Goal: Transaction & Acquisition: Download file/media

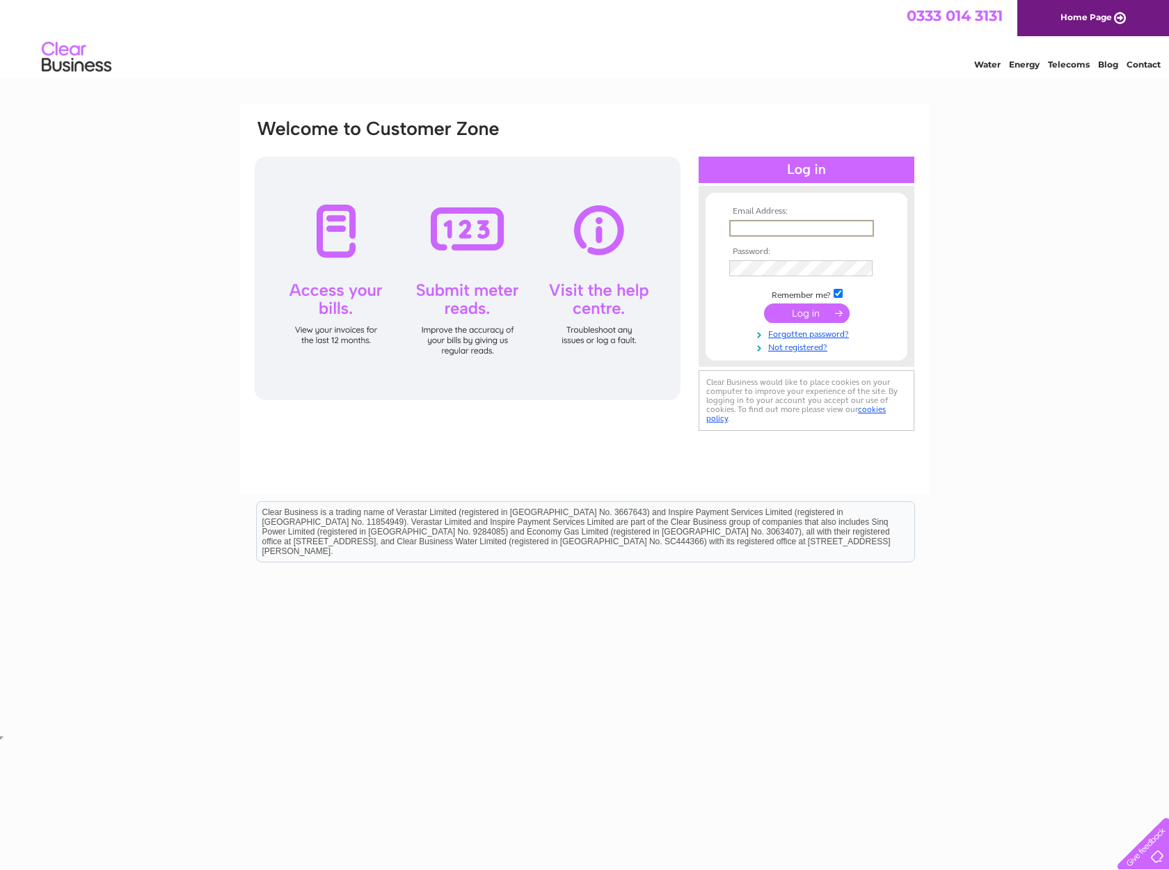
type input "[EMAIL_ADDRESS][DOMAIN_NAME]"
click at [796, 308] on input "submit" at bounding box center [807, 313] width 86 height 19
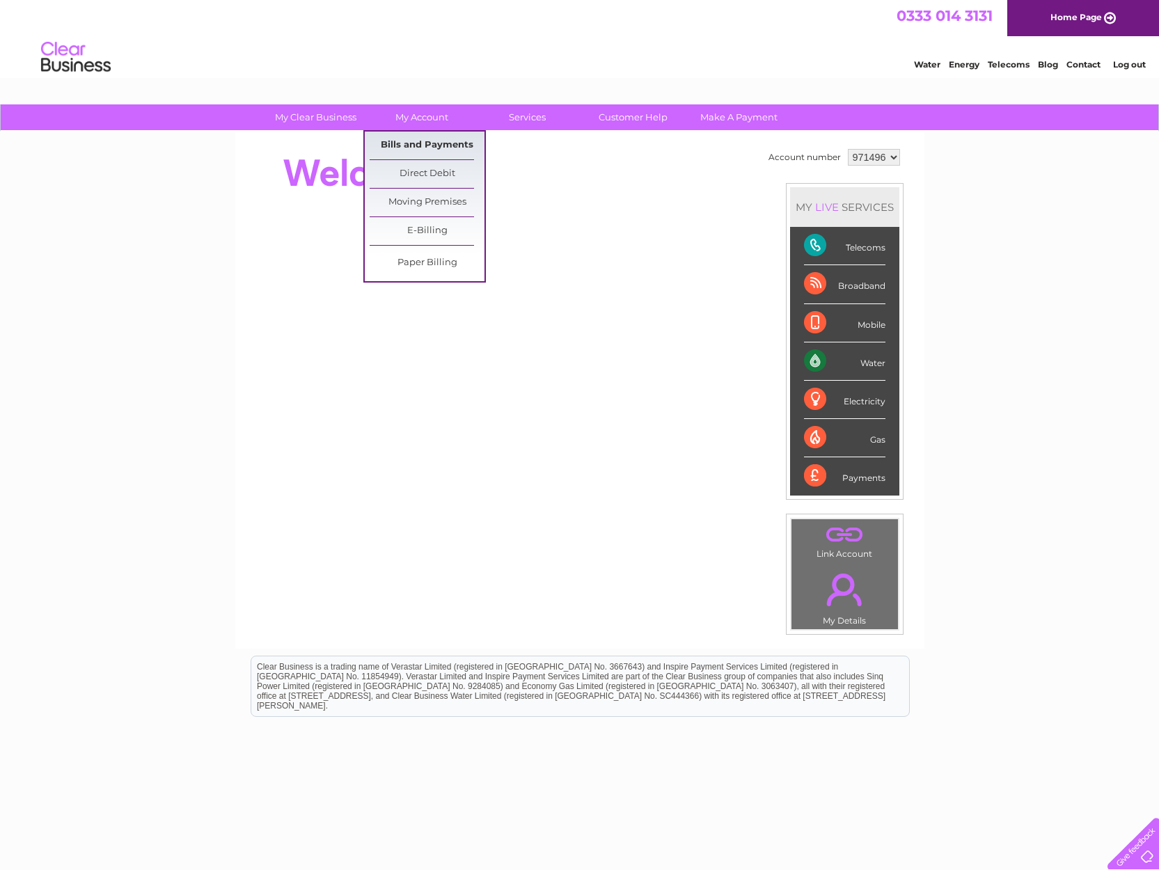
click at [411, 145] on link "Bills and Payments" at bounding box center [427, 146] width 115 height 28
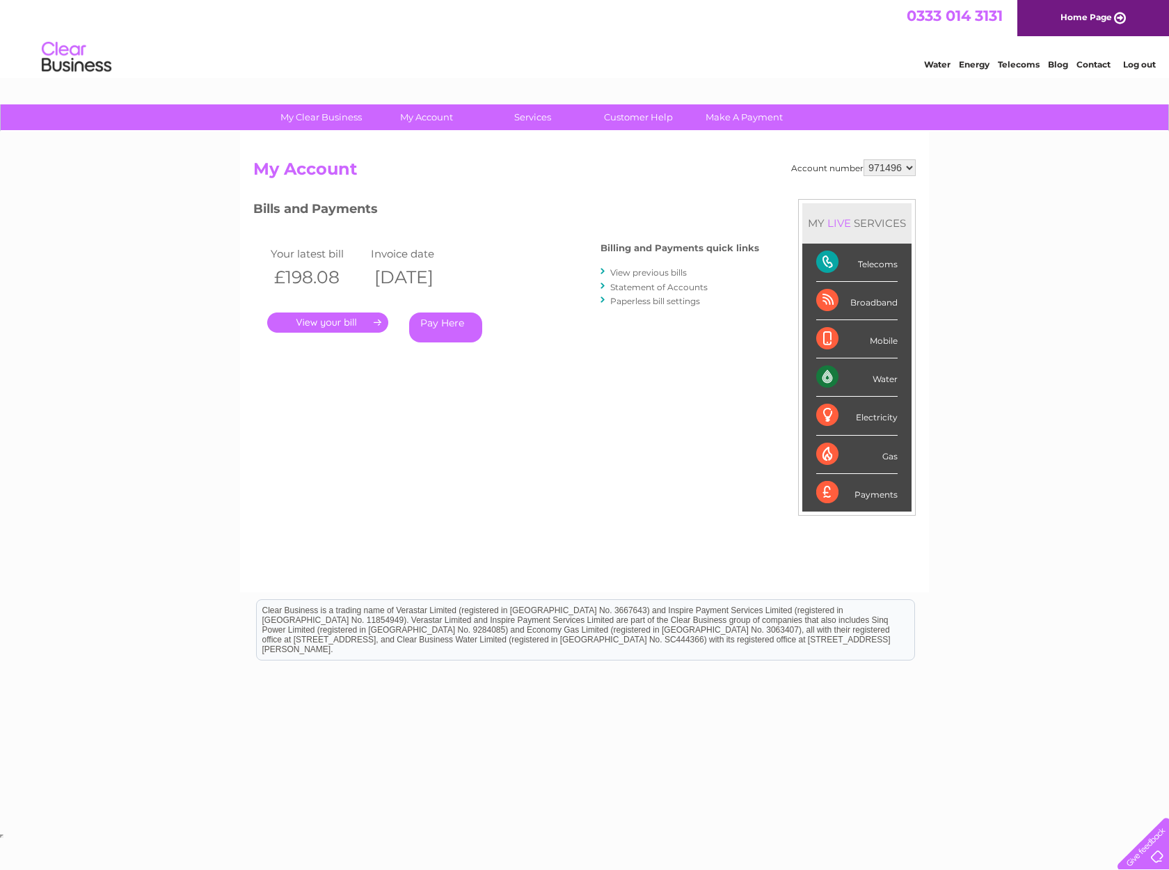
click at [629, 272] on link "View previous bills" at bounding box center [648, 272] width 77 height 10
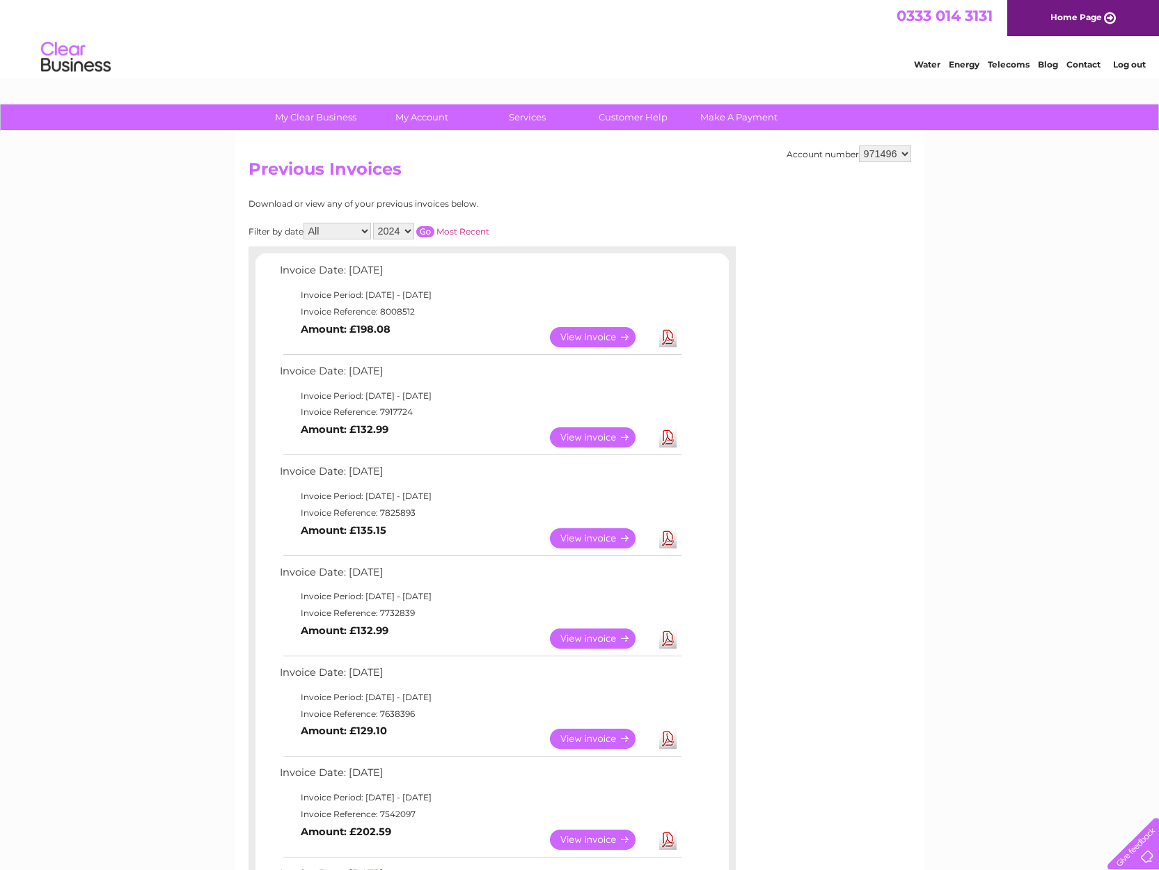
click at [434, 226] on input "button" at bounding box center [425, 231] width 18 height 11
click at [665, 430] on link "Download" at bounding box center [667, 437] width 17 height 20
click at [668, 330] on link "Download" at bounding box center [667, 337] width 17 height 20
select select "2025"
click at [434, 226] on input "button" at bounding box center [425, 231] width 18 height 11
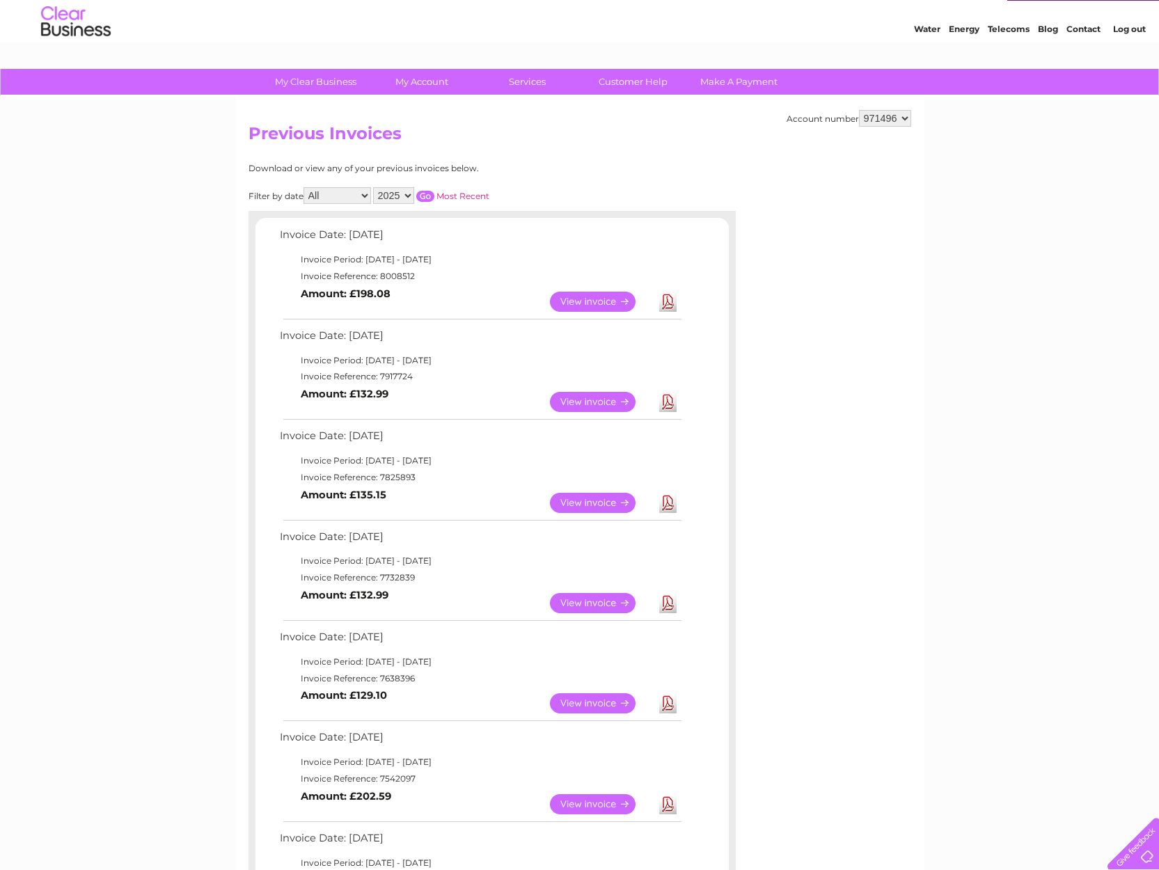
scroll to position [485, 0]
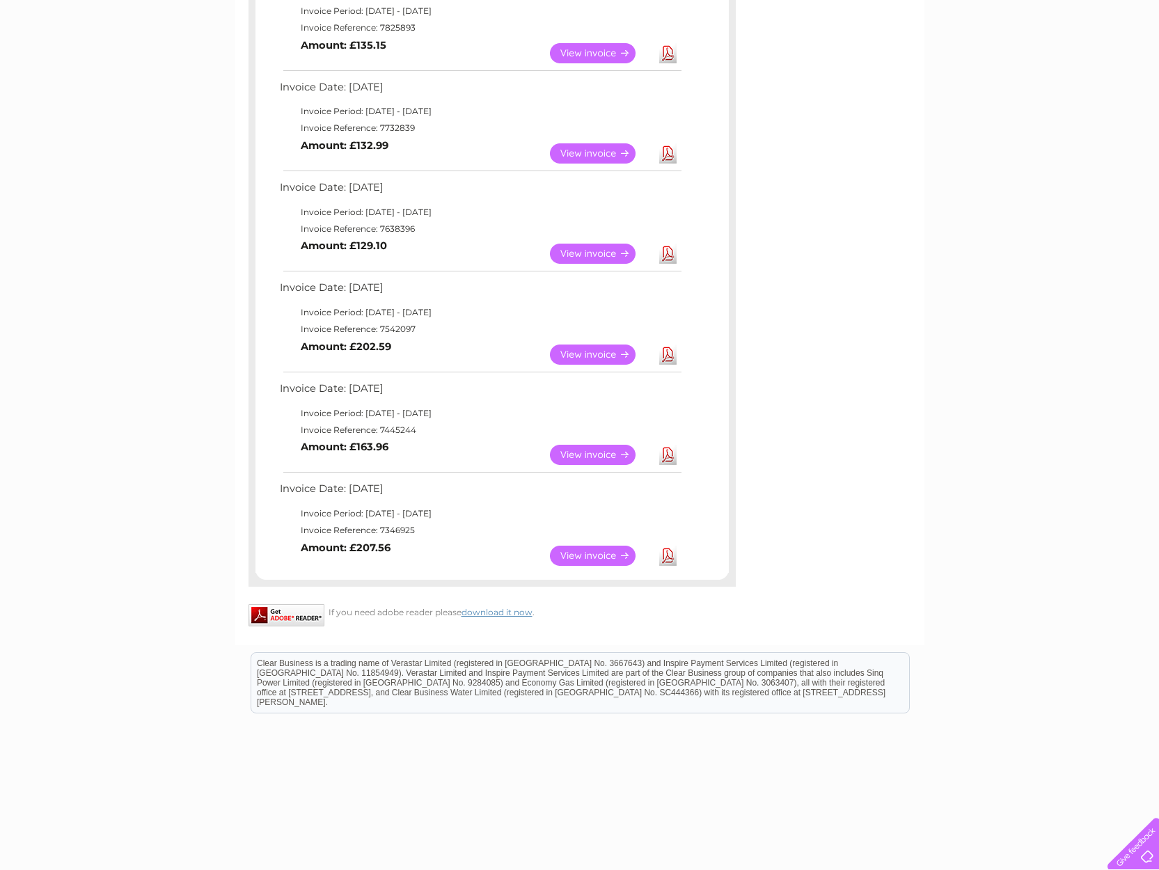
click at [675, 546] on link "Download" at bounding box center [667, 556] width 17 height 20
click at [668, 546] on link "Download" at bounding box center [667, 556] width 17 height 20
click at [667, 445] on link "Download" at bounding box center [667, 455] width 17 height 20
click at [668, 345] on link "Download" at bounding box center [667, 355] width 17 height 20
click at [666, 244] on link "Download" at bounding box center [667, 254] width 17 height 20
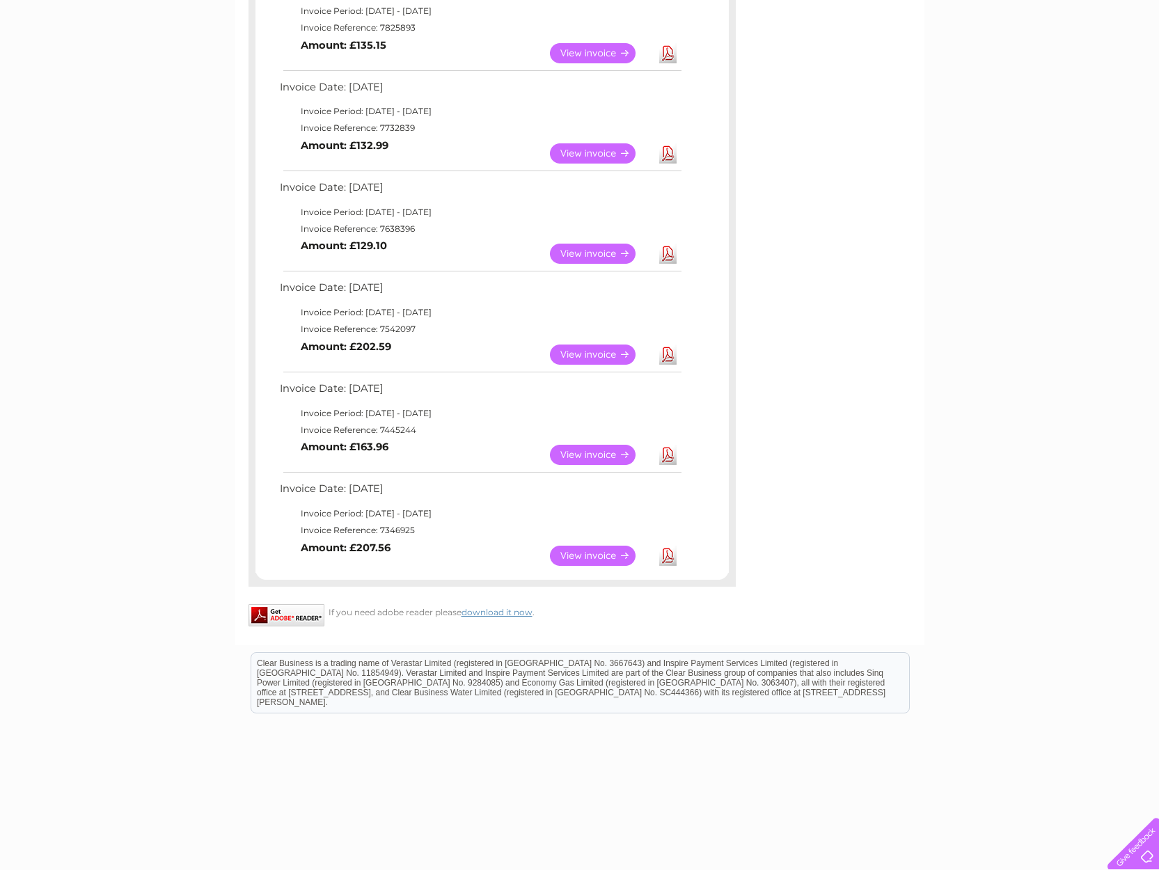
click at [668, 143] on link "Download" at bounding box center [667, 153] width 17 height 20
click at [667, 43] on link "Download" at bounding box center [667, 53] width 17 height 20
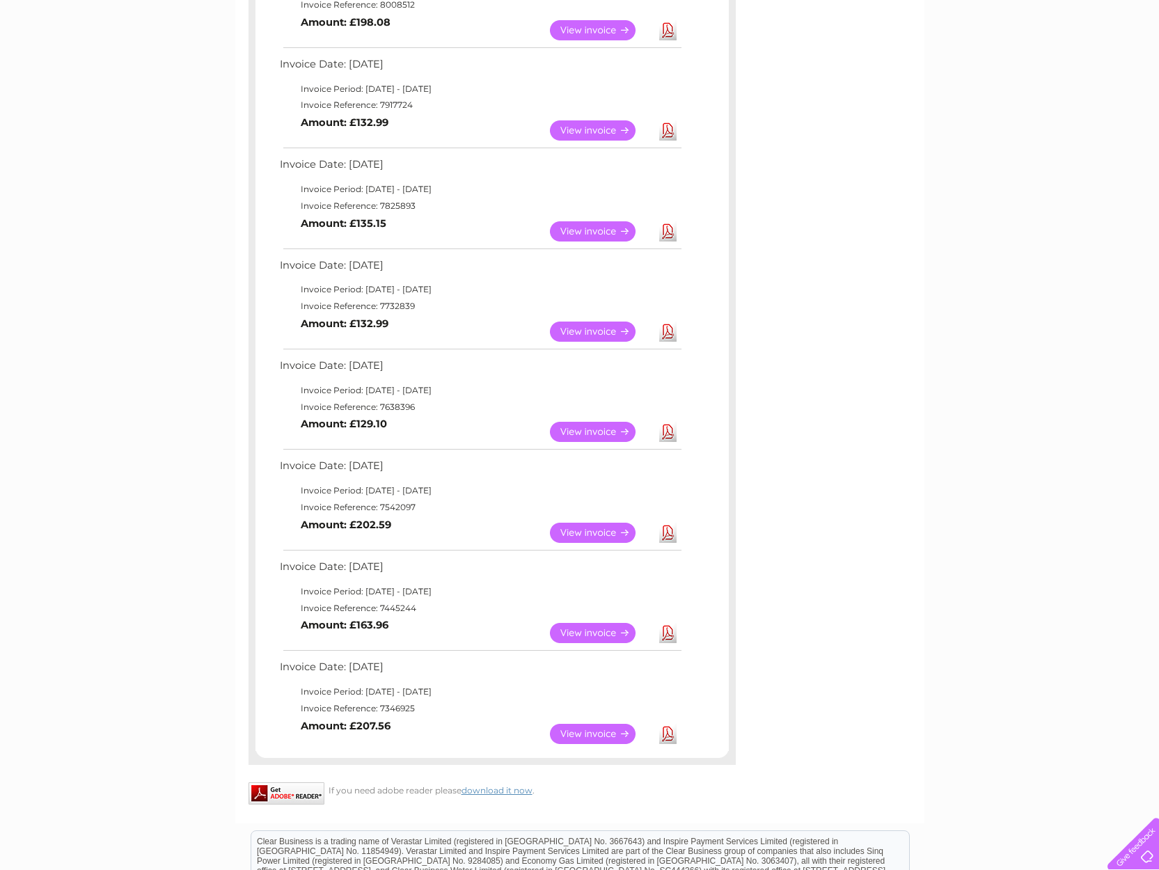
scroll to position [298, 0]
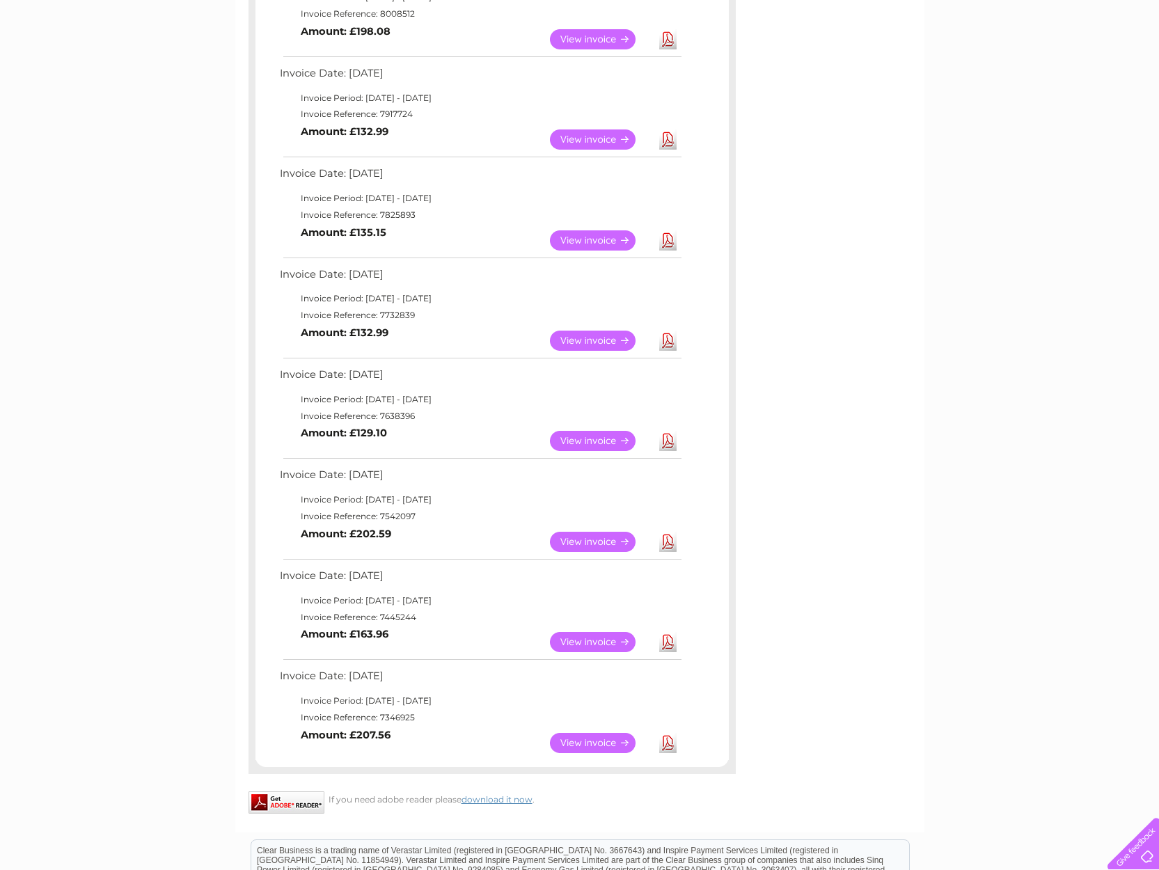
click at [668, 132] on link "Download" at bounding box center [667, 139] width 17 height 20
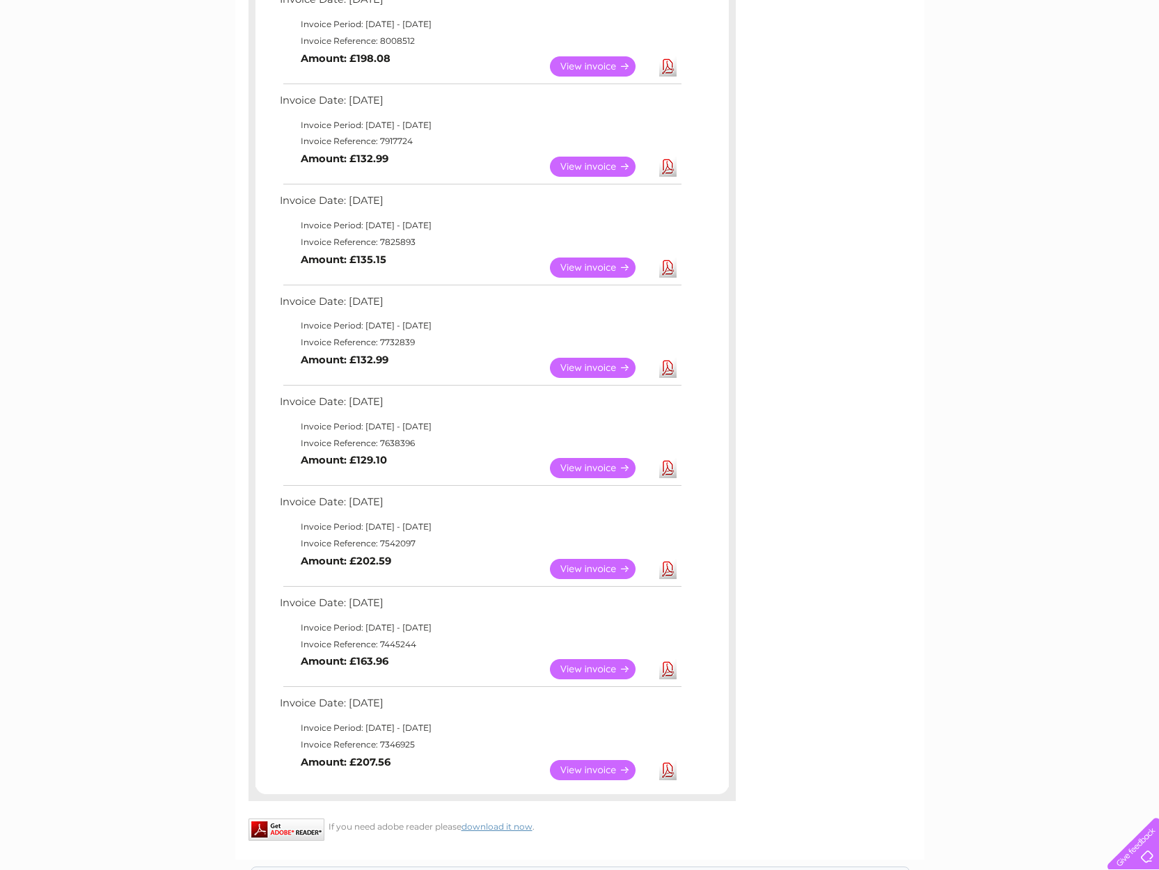
scroll to position [262, 0]
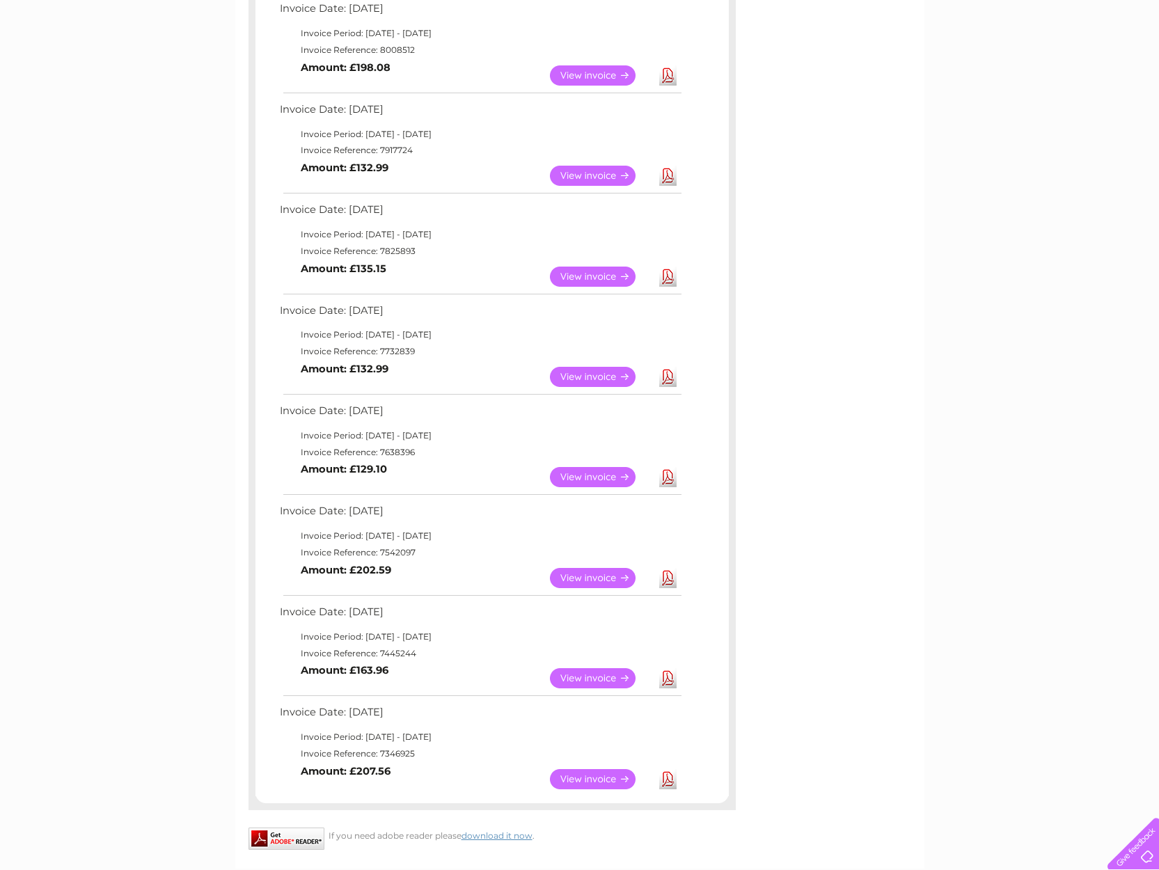
click at [669, 72] on link "Download" at bounding box center [667, 75] width 17 height 20
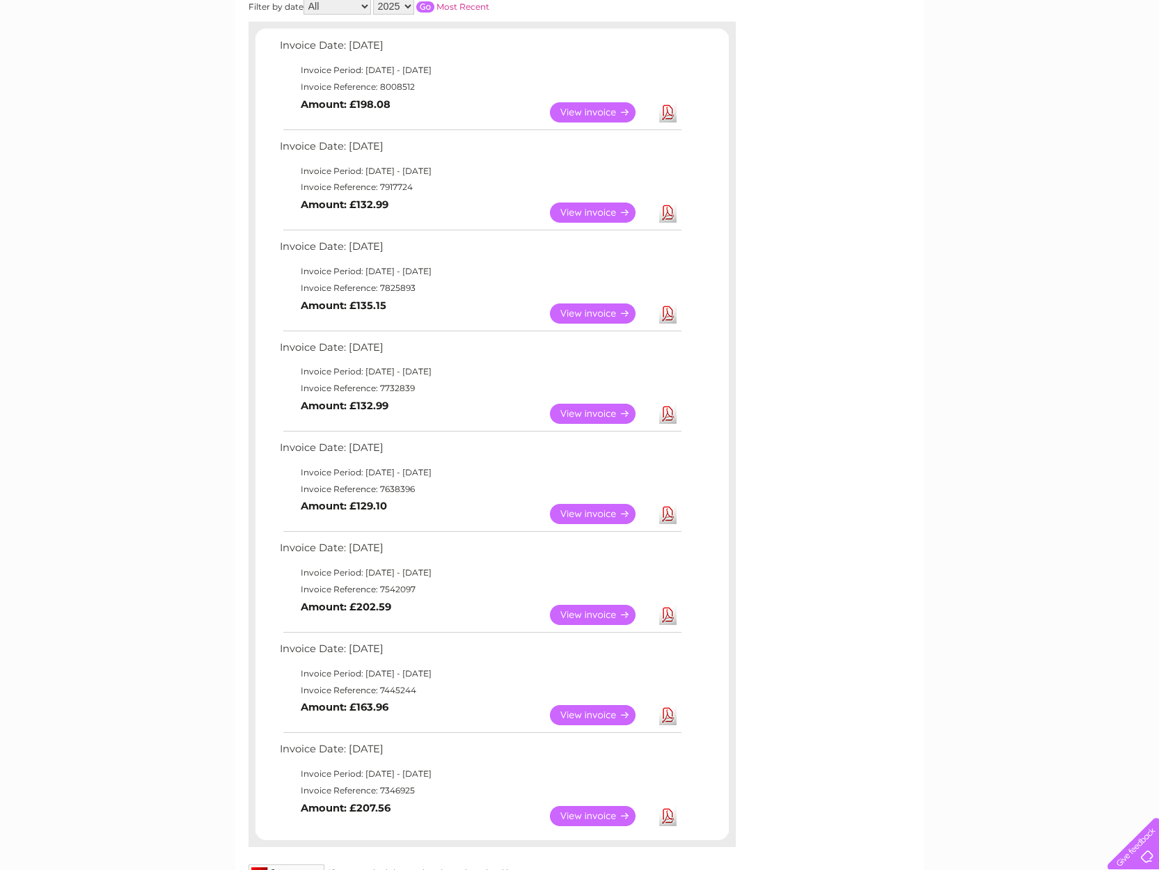
scroll to position [127, 0]
